Goal: Information Seeking & Learning: Find specific fact

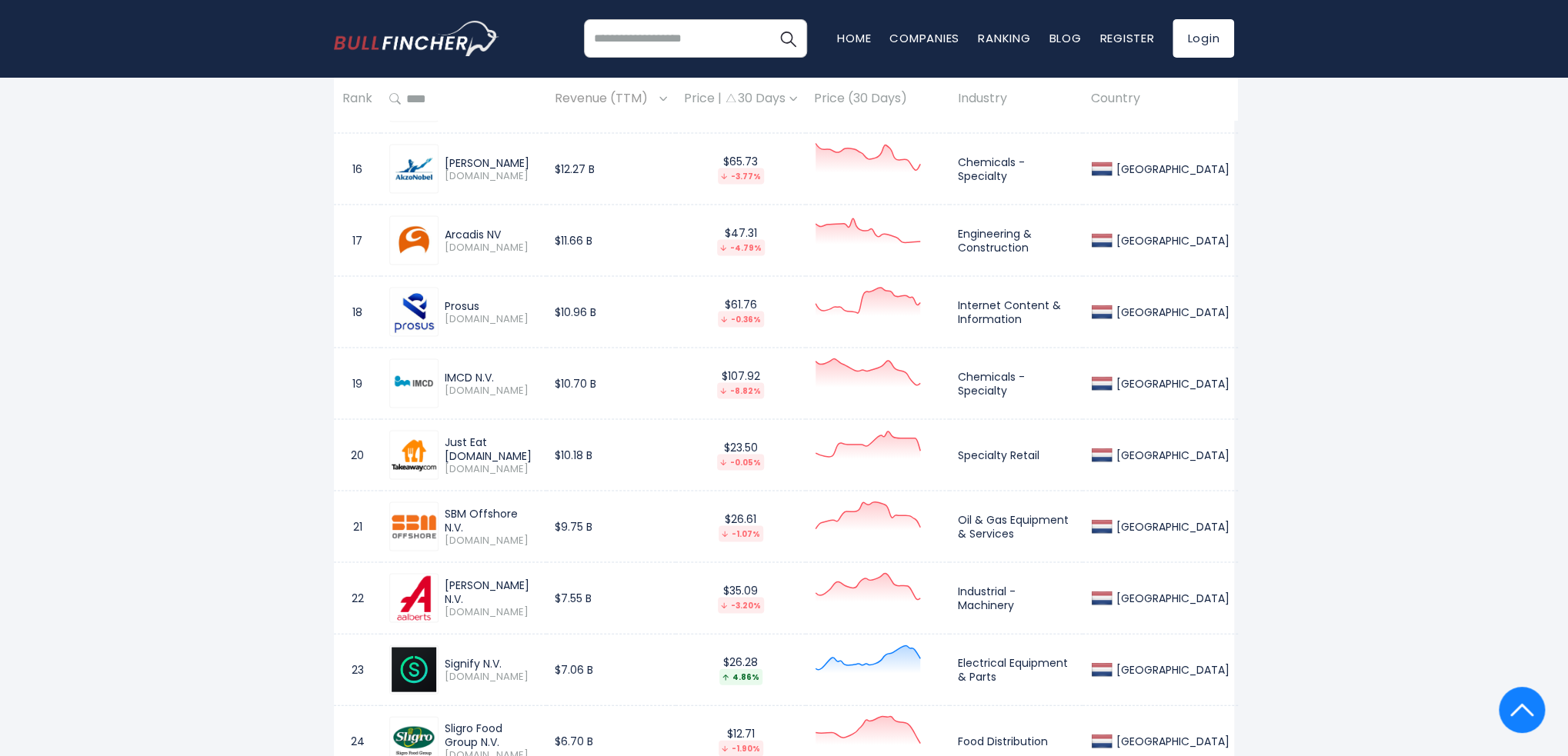
scroll to position [1846, 0]
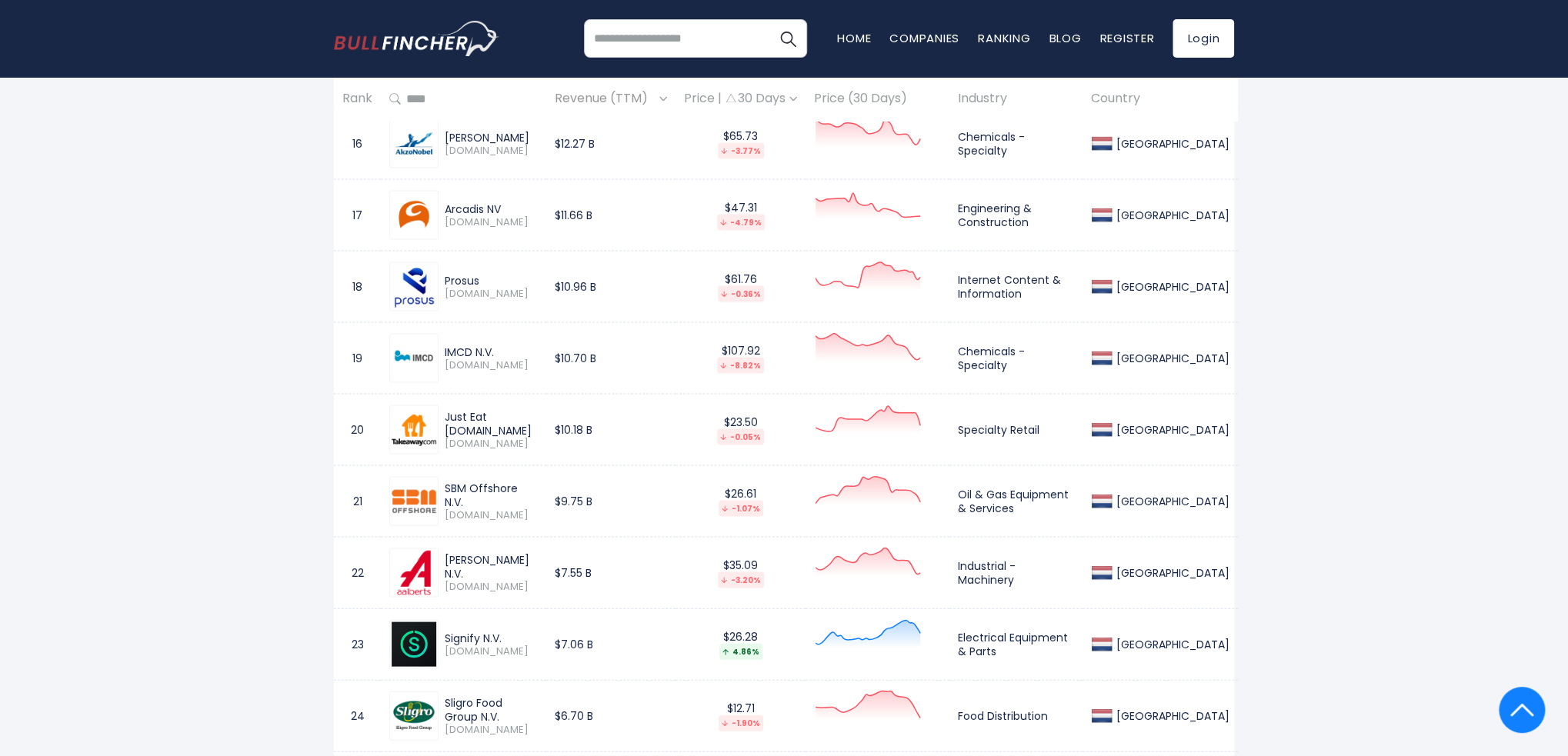
drag, startPoint x: 538, startPoint y: 491, endPoint x: 447, endPoint y: 488, distance: 91.0
click at [447, 488] on div "SBM Offshore N.V." at bounding box center [491, 494] width 94 height 28
copy div "SBM Offshore N.V."
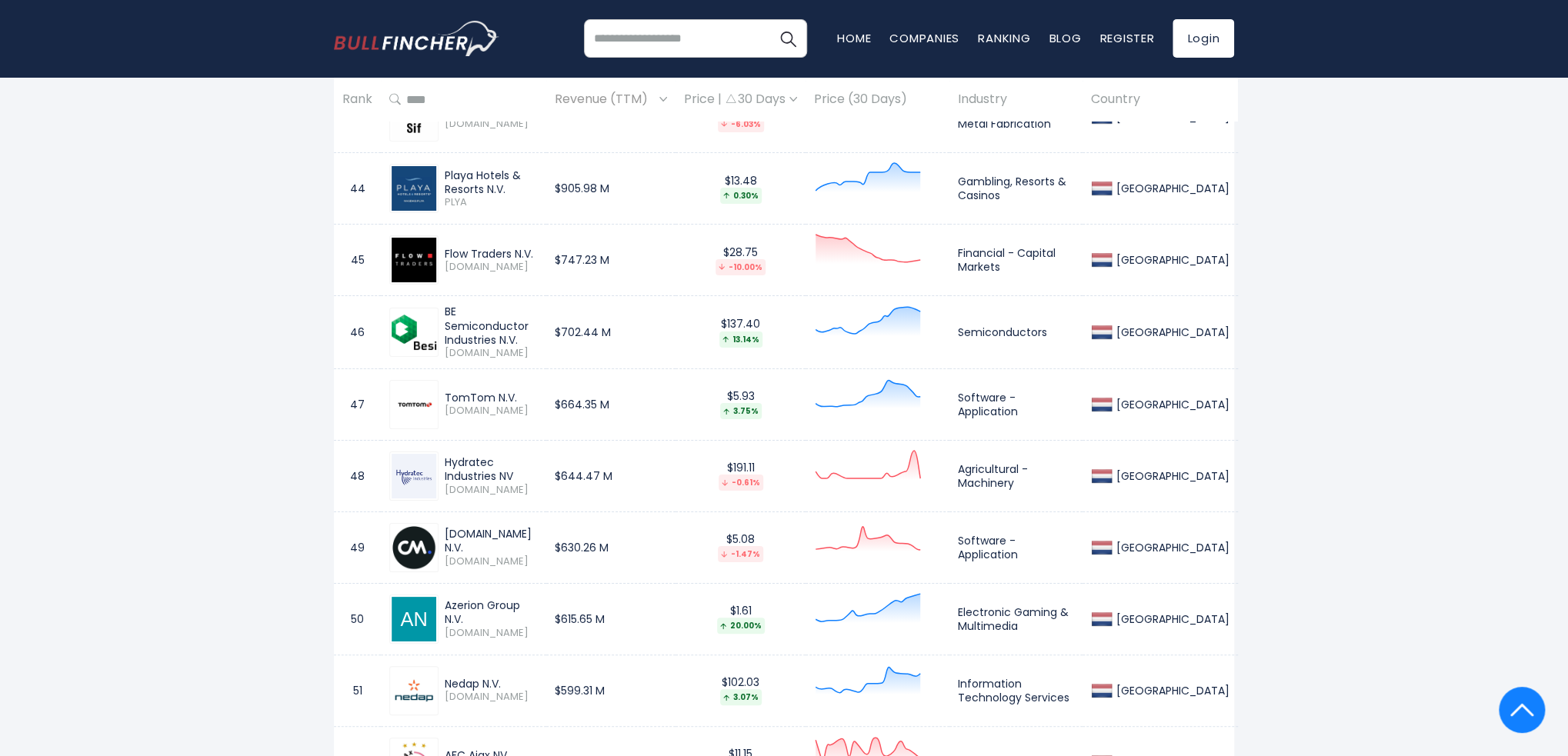
scroll to position [3846, 0]
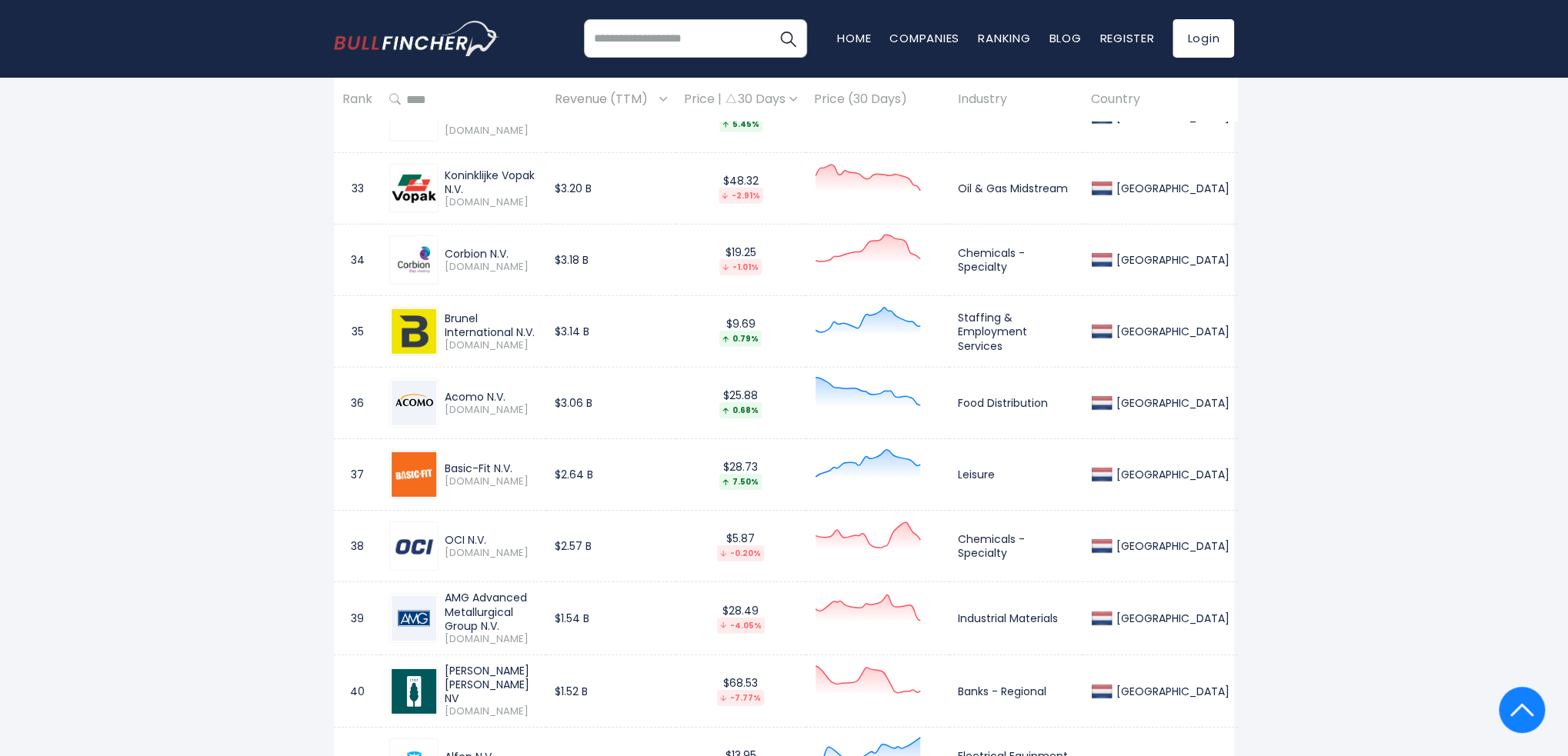
drag, startPoint x: 225, startPoint y: 255, endPoint x: 247, endPoint y: 67, distance: 189.3
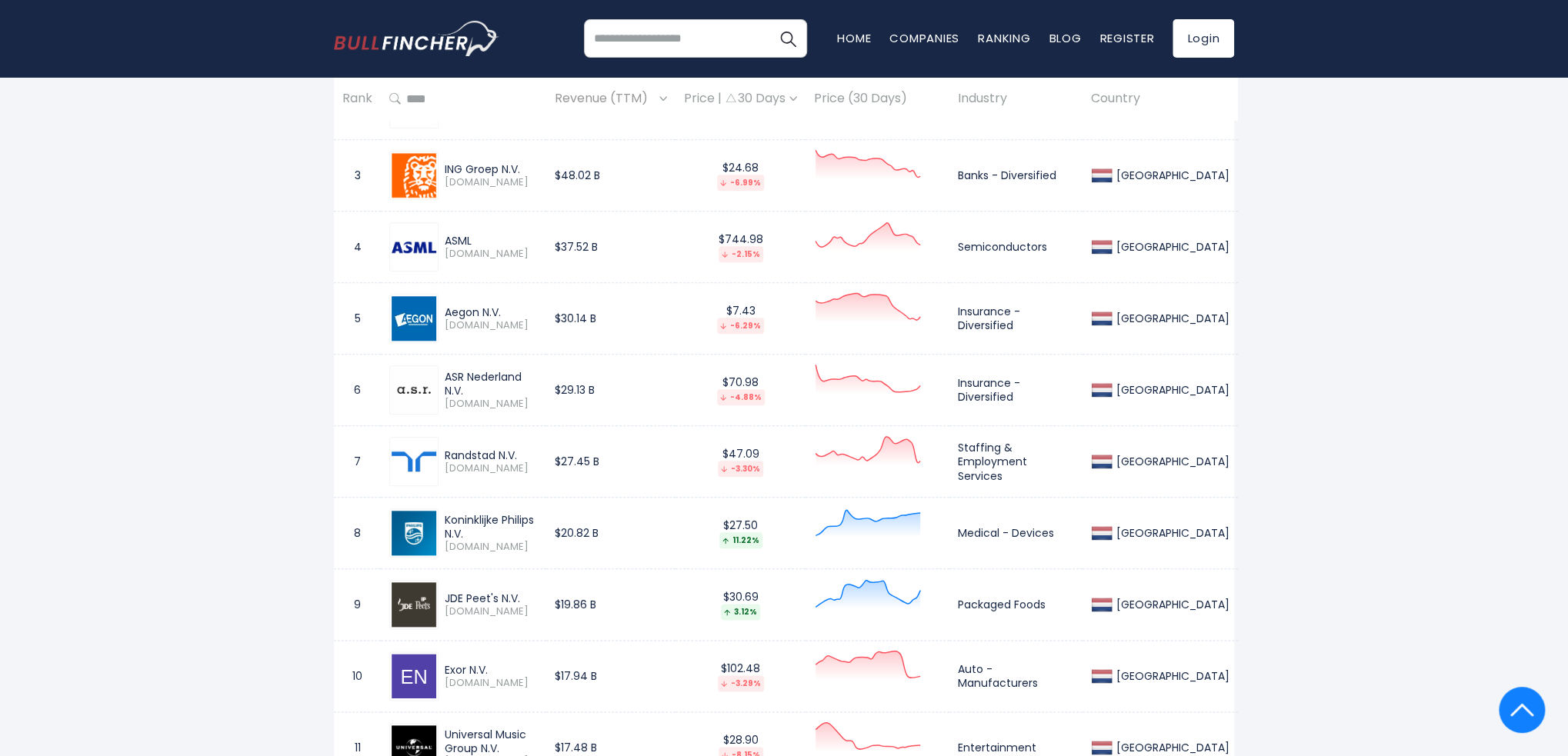
scroll to position [654, 0]
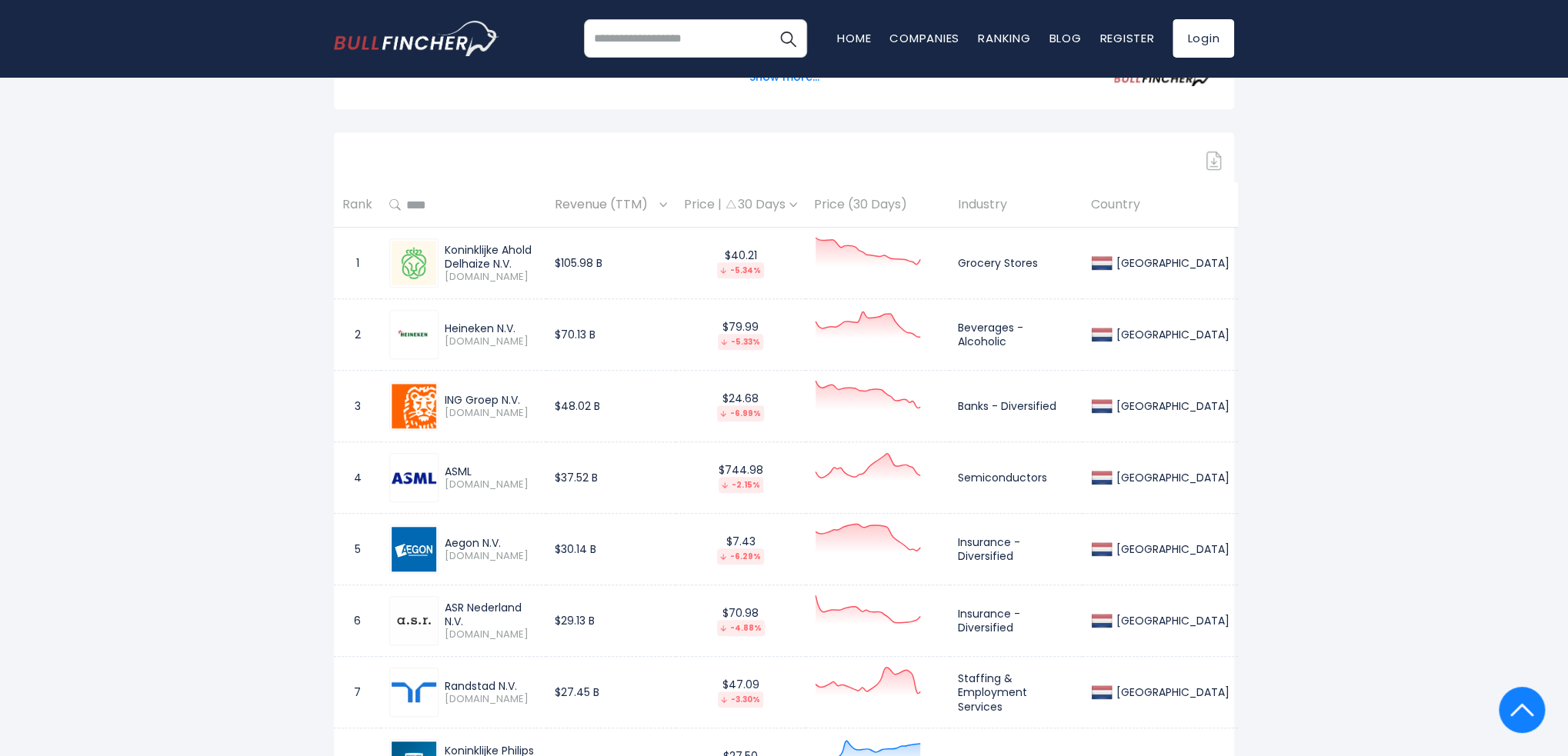
drag, startPoint x: 526, startPoint y: 260, endPoint x: 447, endPoint y: 243, distance: 80.8
click at [447, 243] on div "Koninklijke Ahold Delhaize N.V." at bounding box center [491, 257] width 94 height 28
copy div "Koninklijke Ahold Delhaize N.V."
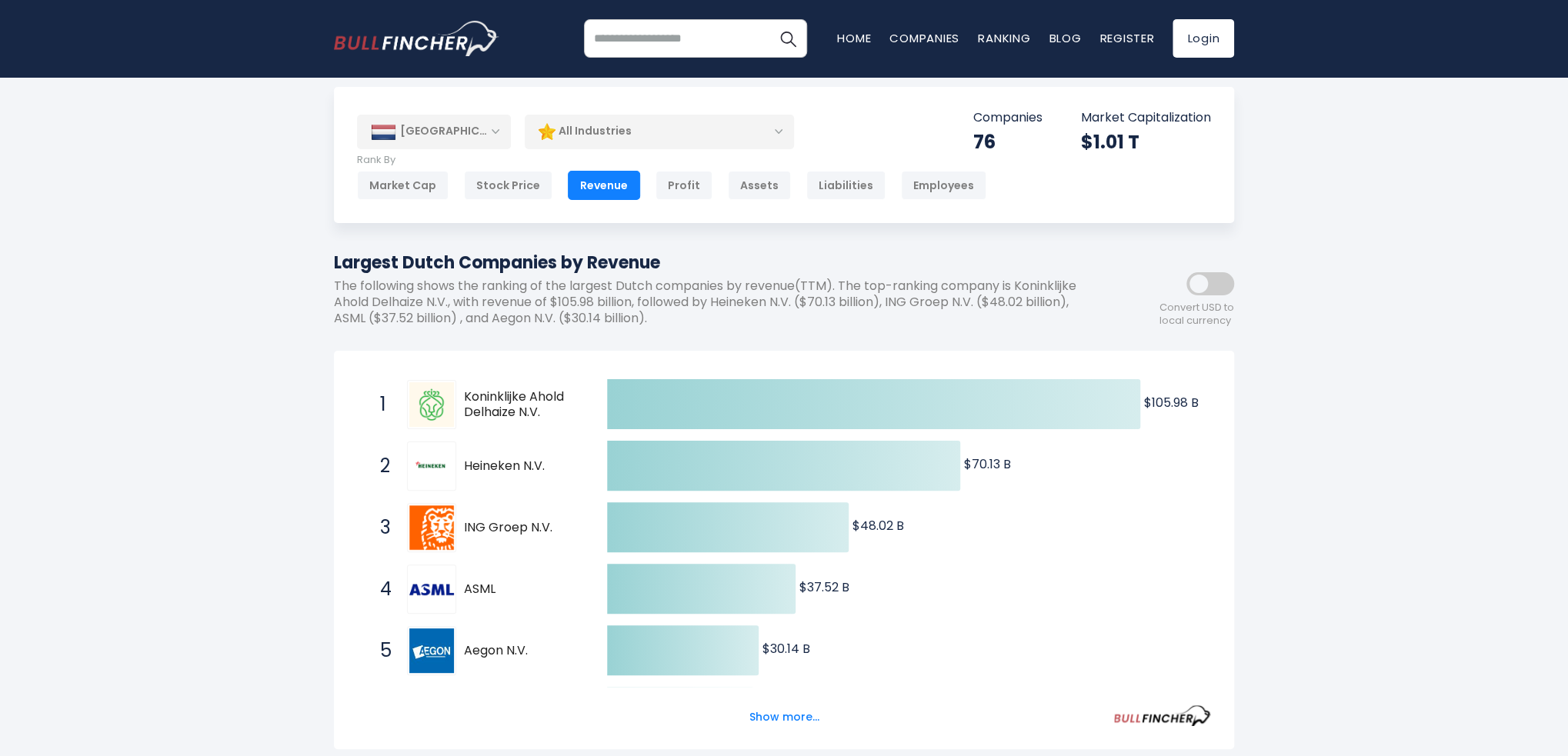
scroll to position [0, 0]
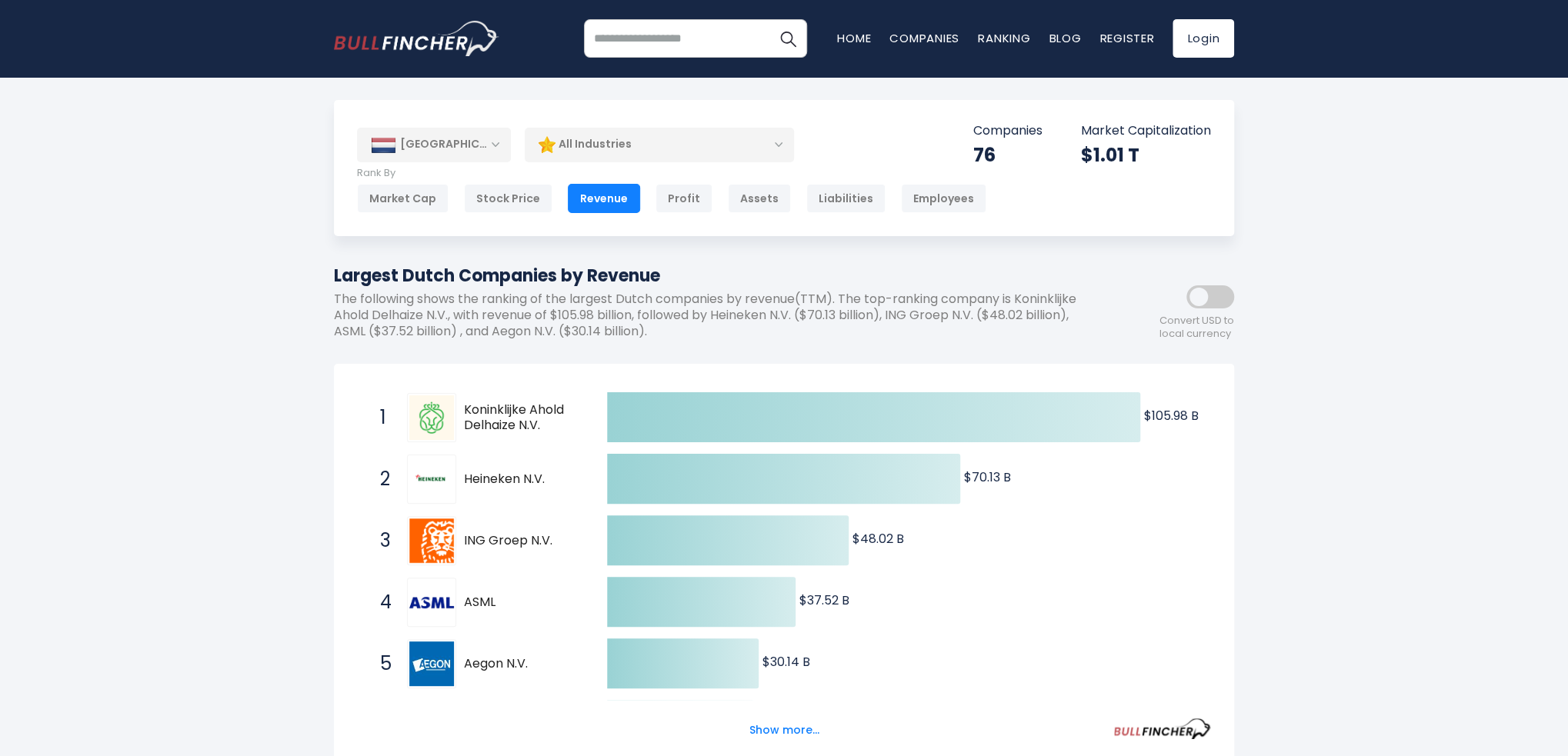
click at [466, 144] on div "[GEOGRAPHIC_DATA]" at bounding box center [434, 144] width 154 height 34
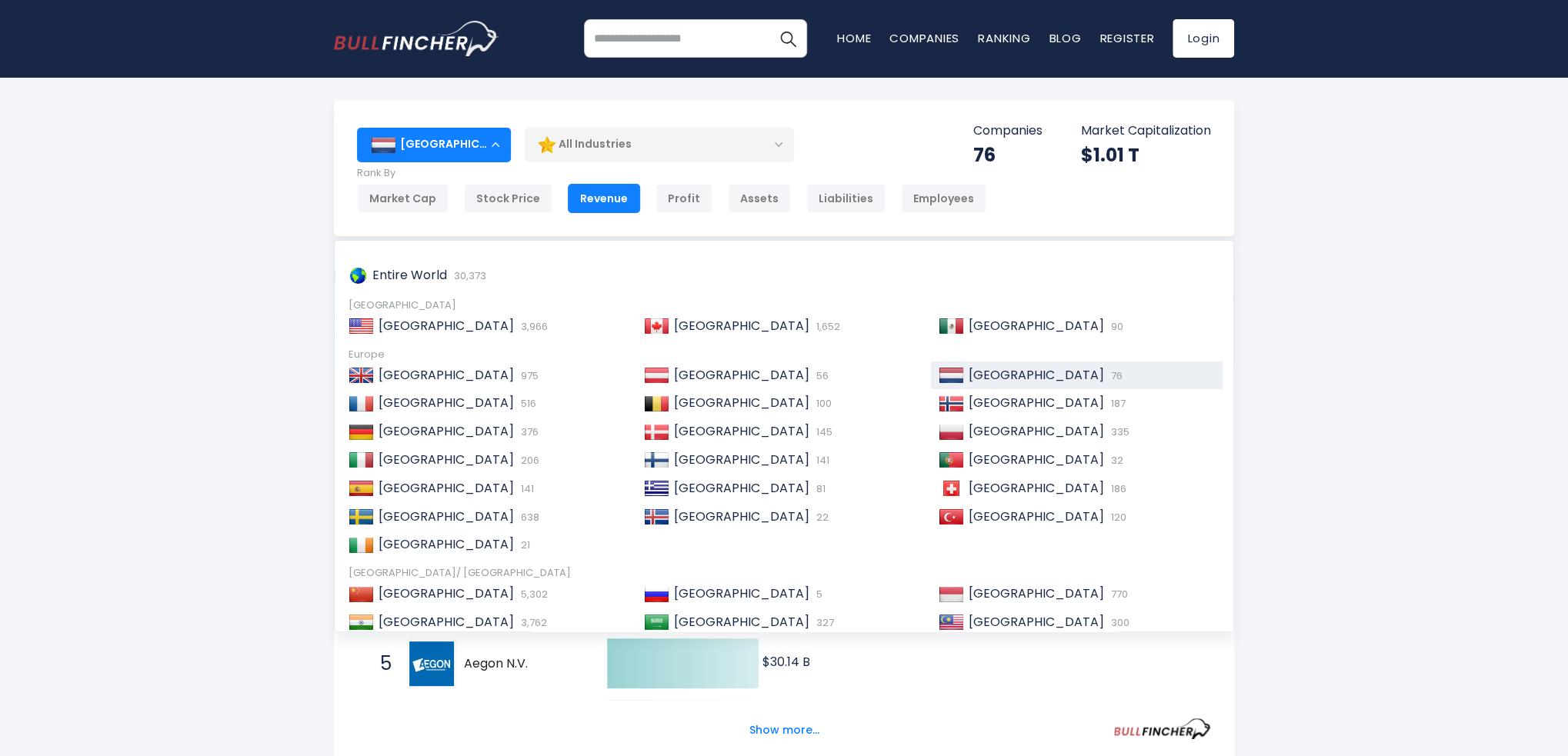
click at [466, 144] on div "[GEOGRAPHIC_DATA]" at bounding box center [434, 144] width 154 height 34
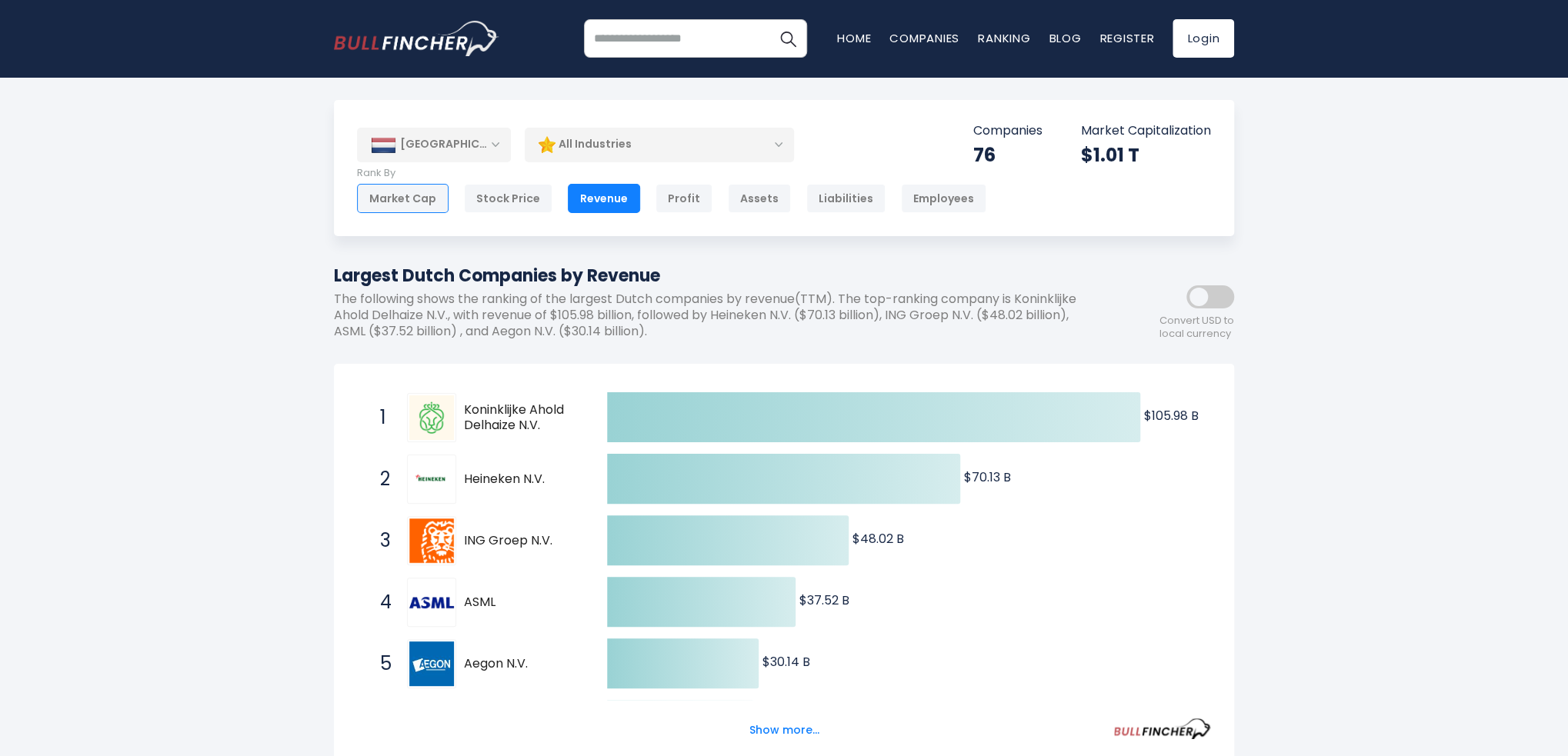
click at [418, 209] on div "Market Cap" at bounding box center [403, 198] width 92 height 29
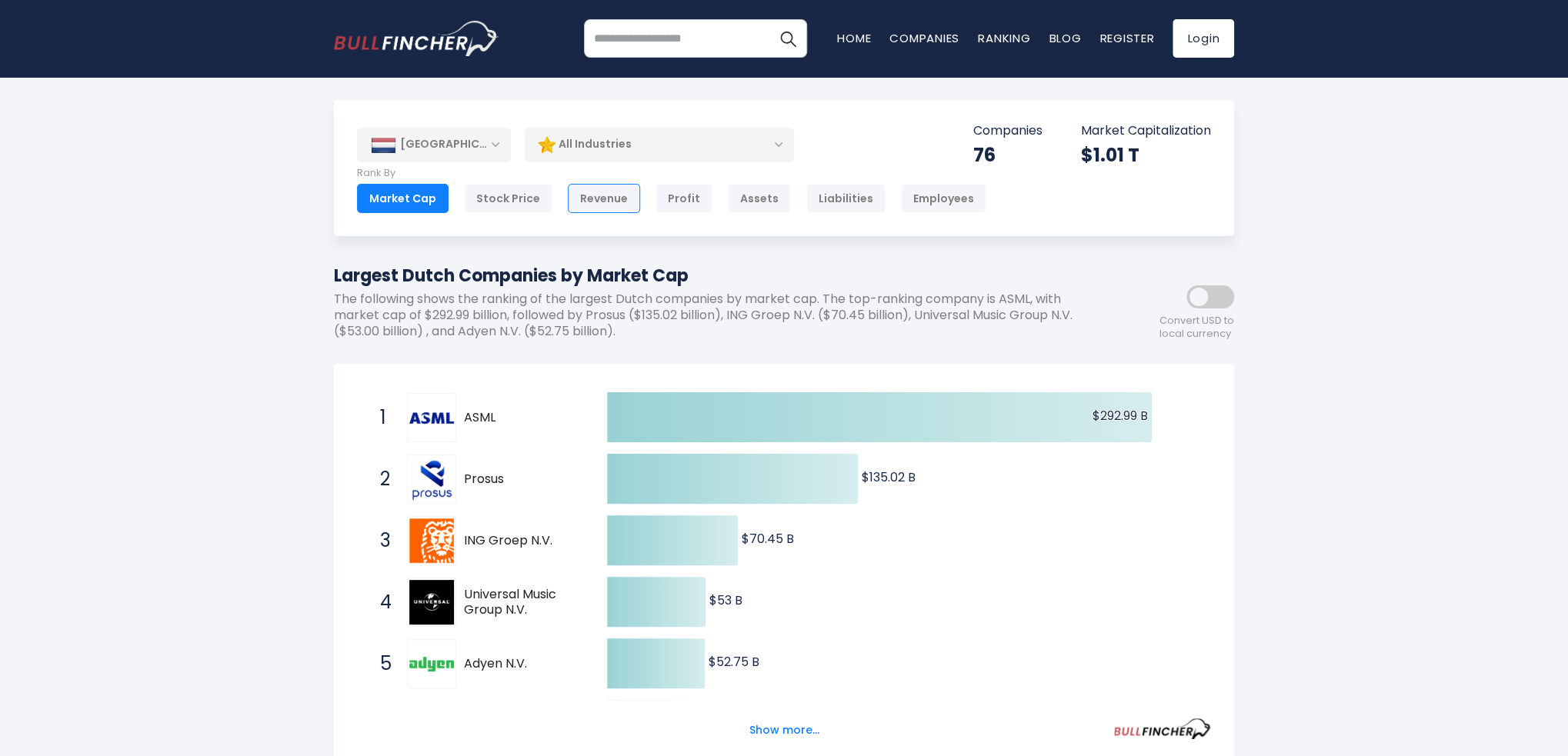
click at [581, 199] on div "Revenue" at bounding box center [604, 198] width 73 height 29
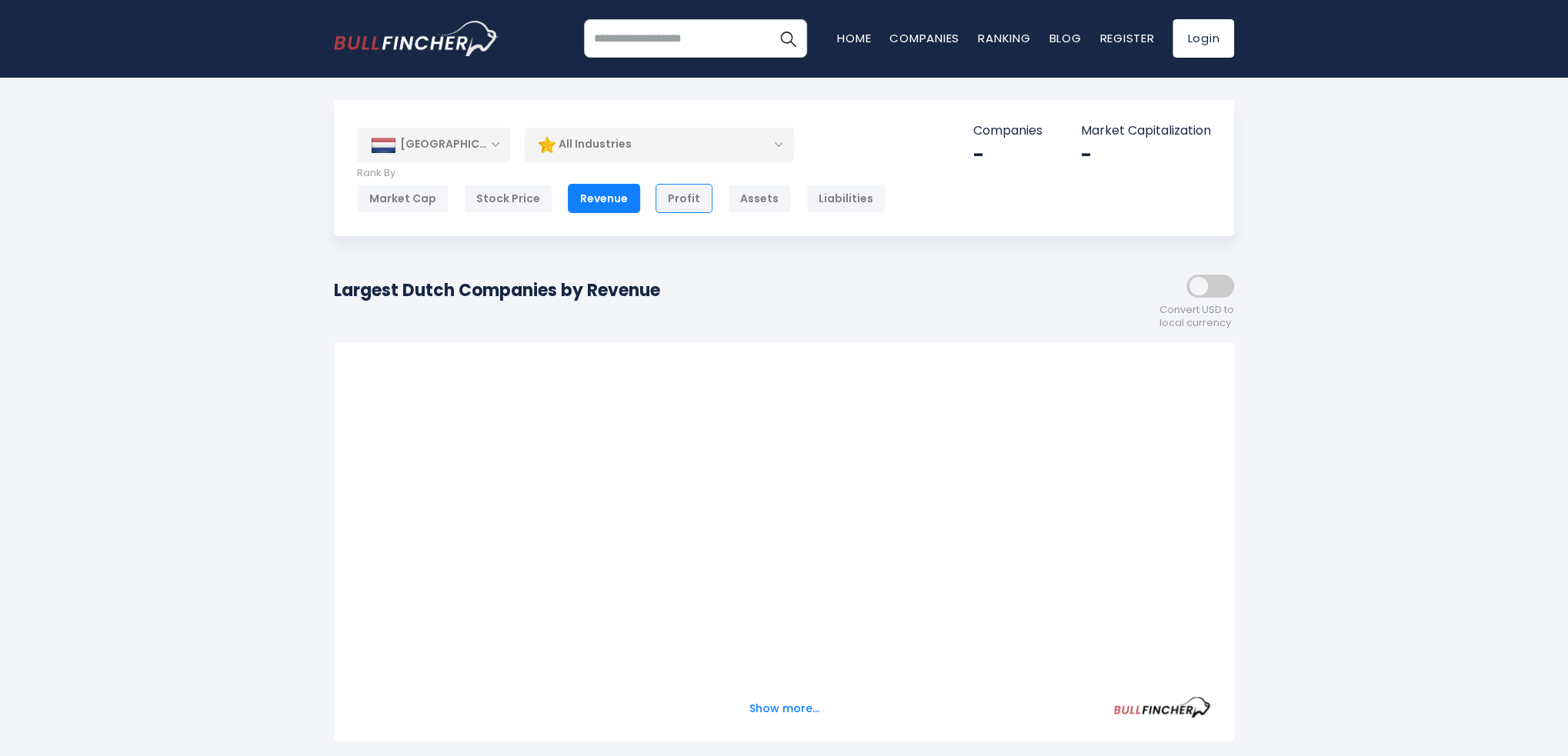
click at [687, 203] on div "Profit" at bounding box center [684, 198] width 57 height 29
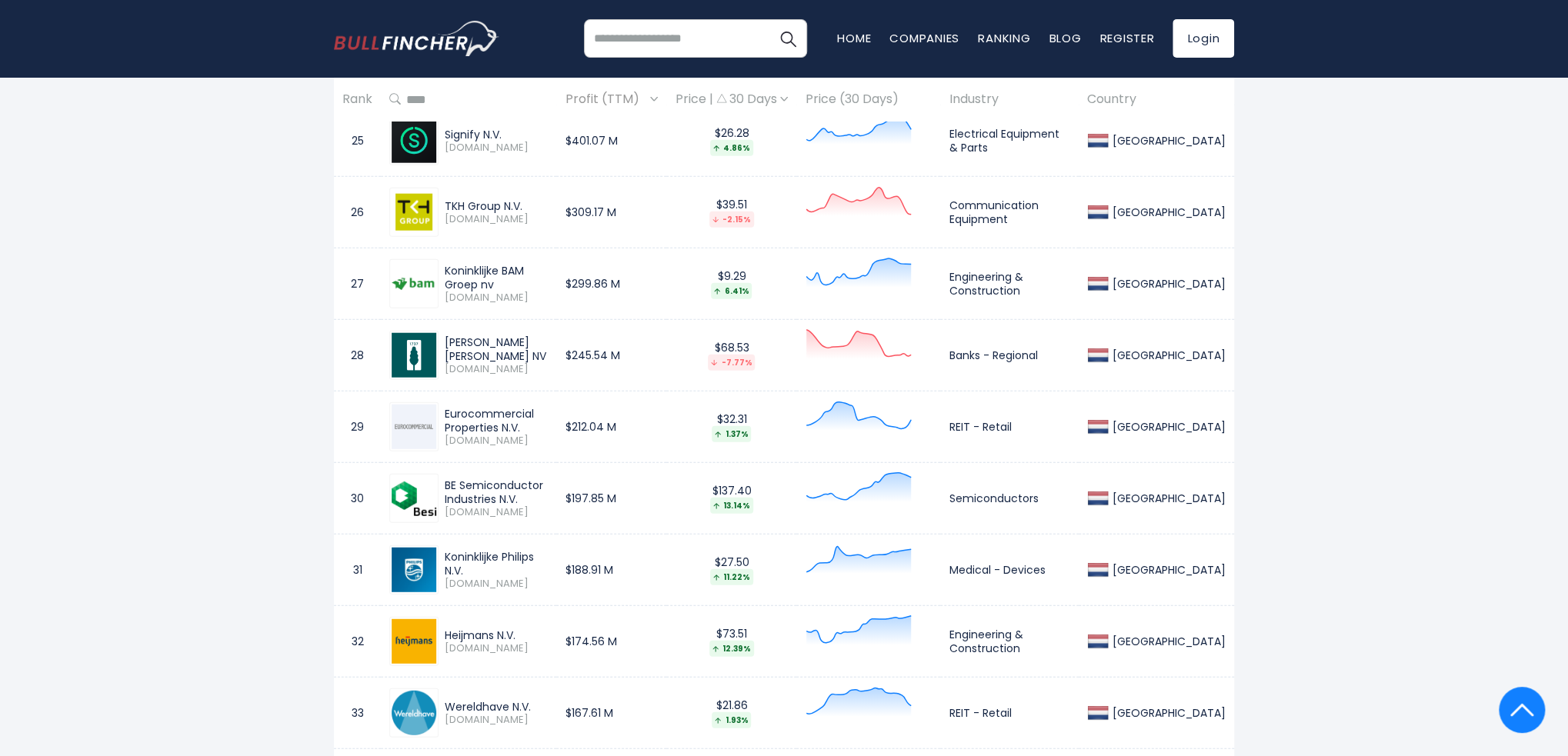
scroll to position [2846, 0]
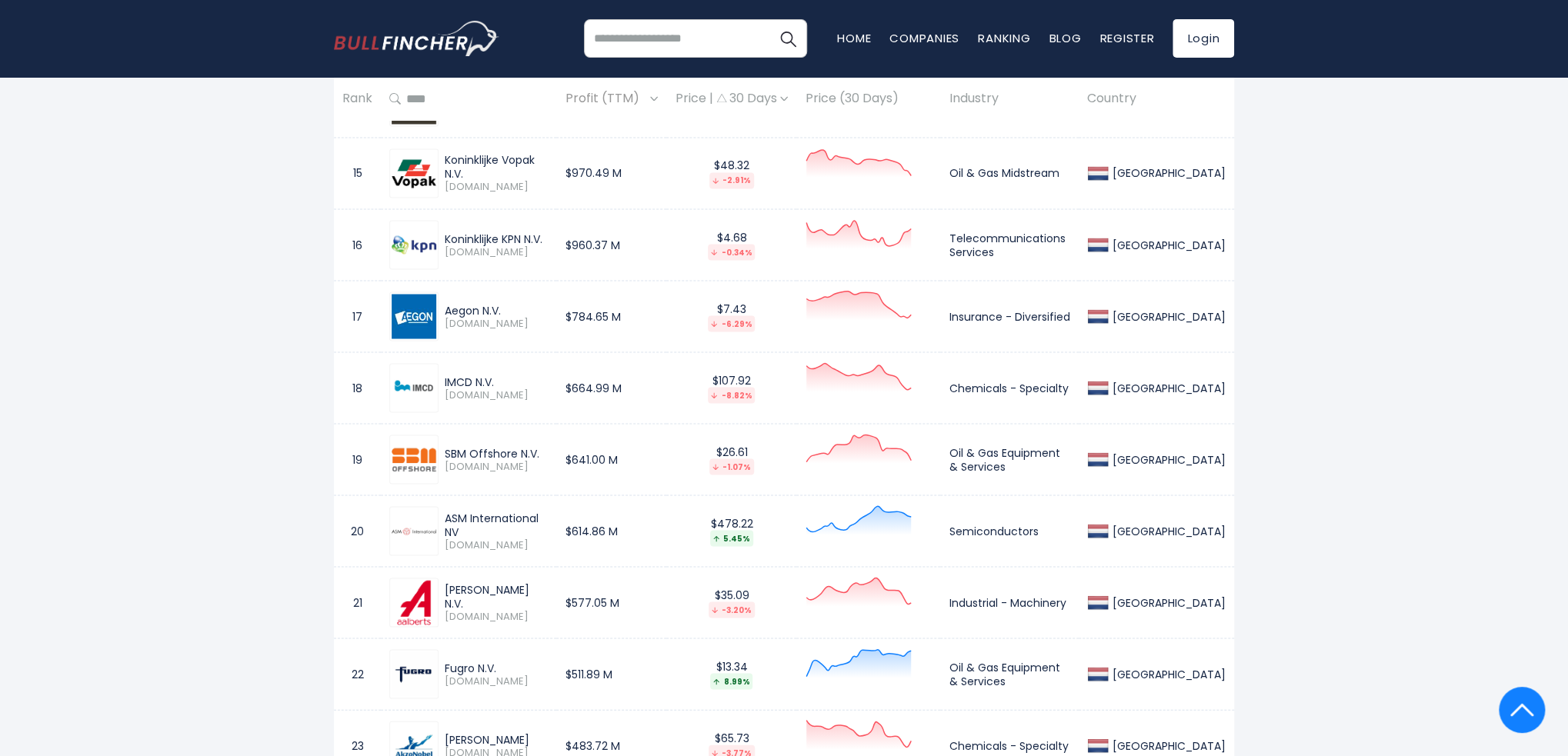
drag, startPoint x: 274, startPoint y: 362, endPoint x: 250, endPoint y: 210, distance: 153.9
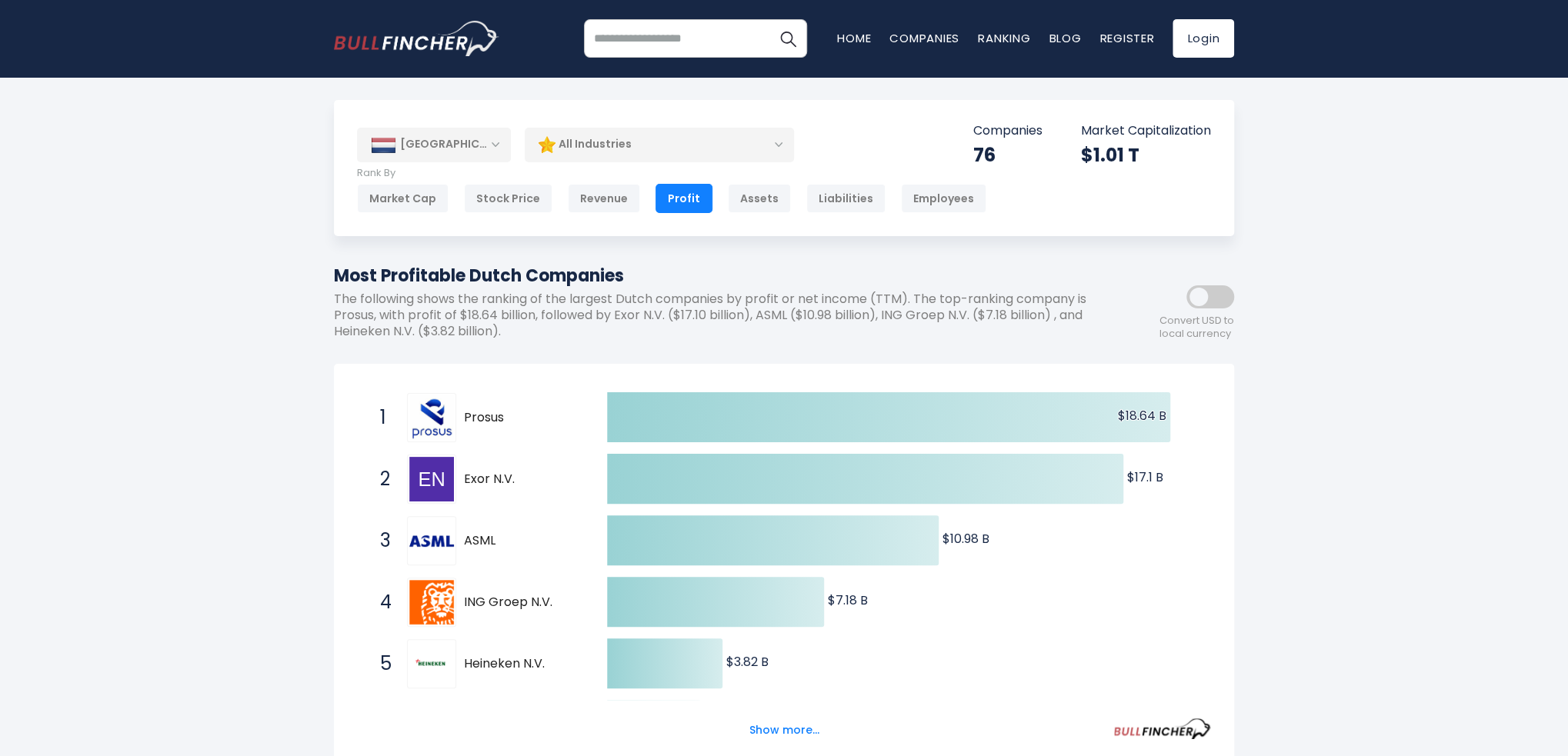
scroll to position [0, 0]
click at [429, 159] on div "[GEOGRAPHIC_DATA]" at bounding box center [434, 144] width 154 height 34
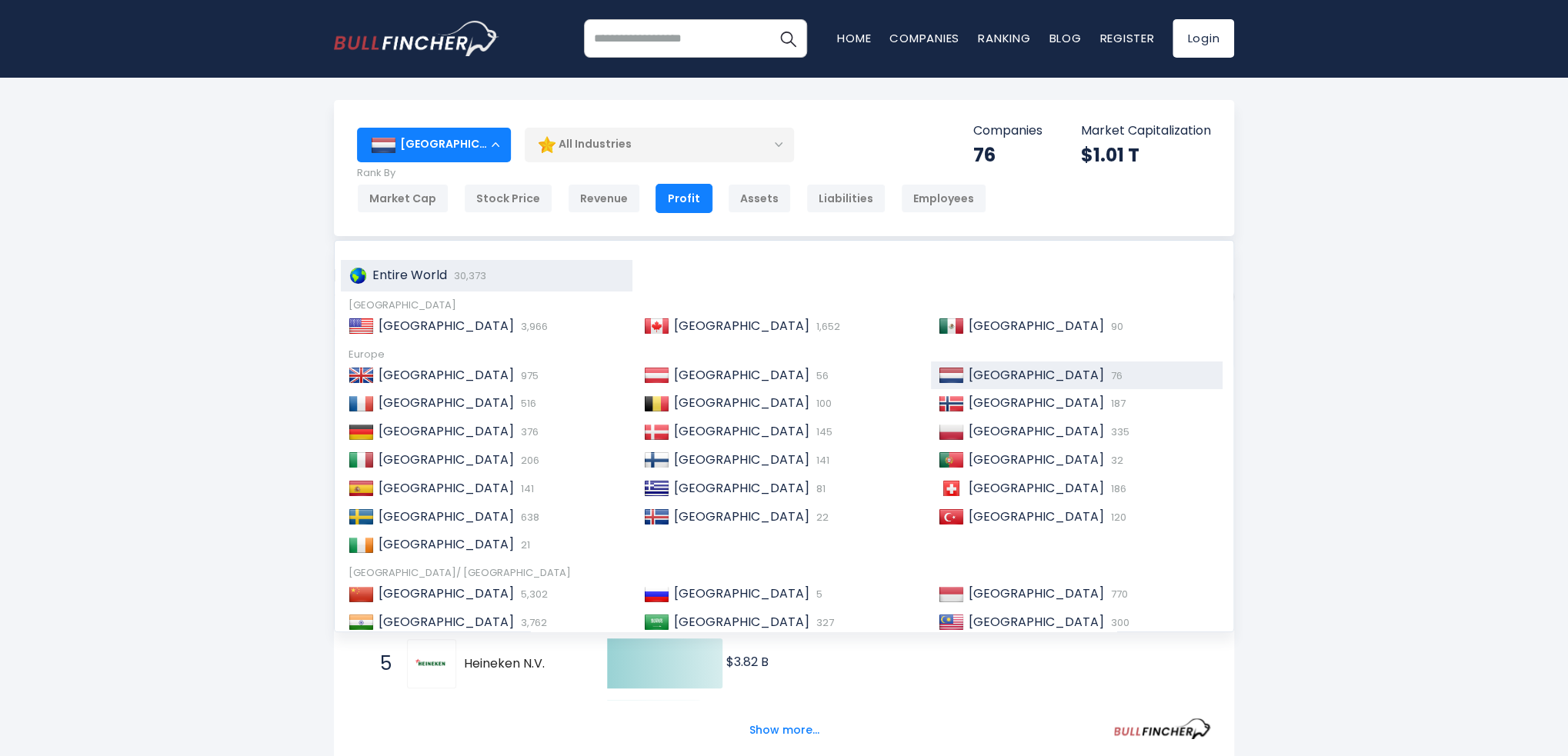
click at [438, 264] on div "Entire World 30,373" at bounding box center [487, 276] width 292 height 32
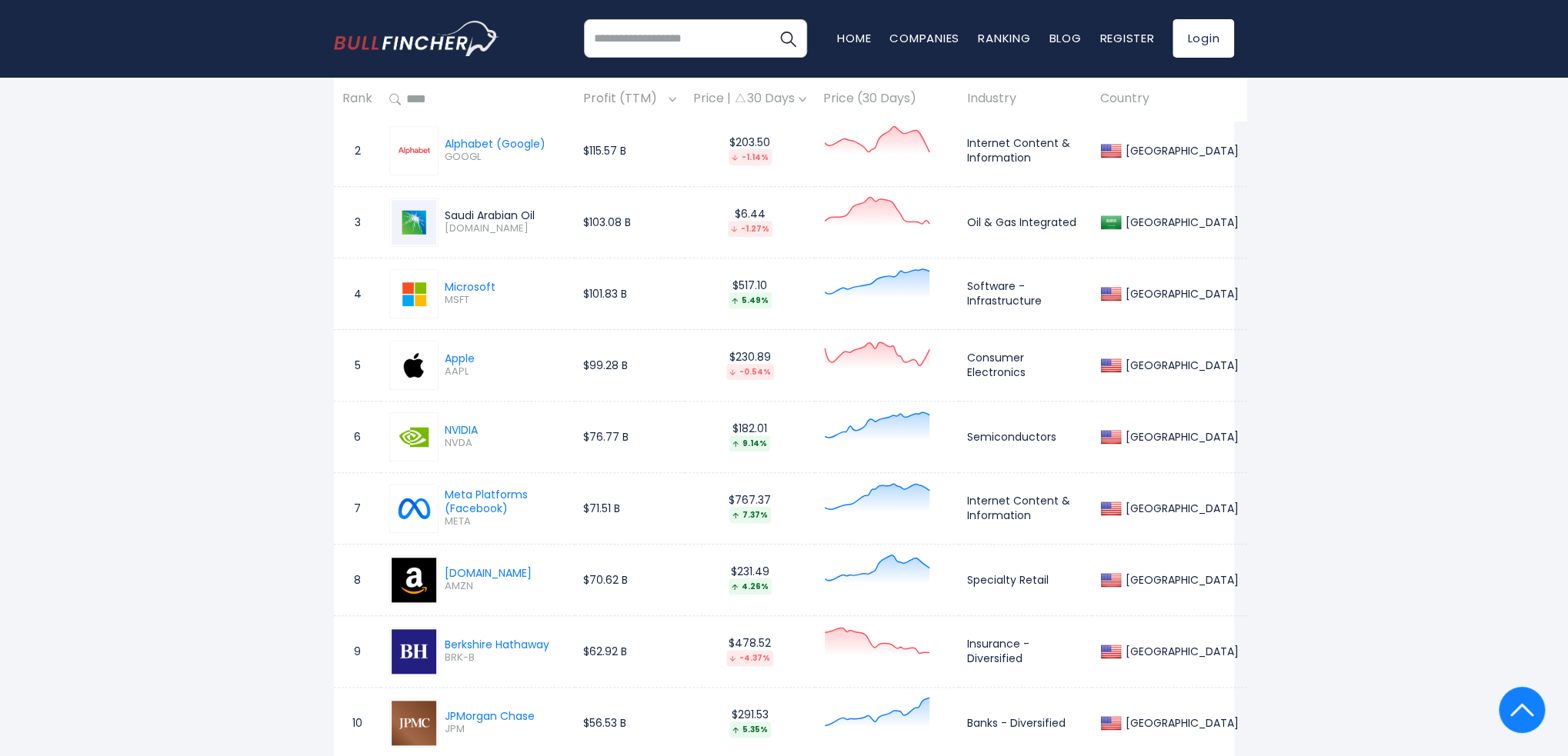
scroll to position [692, 0]
